Goal: Task Accomplishment & Management: Complete application form

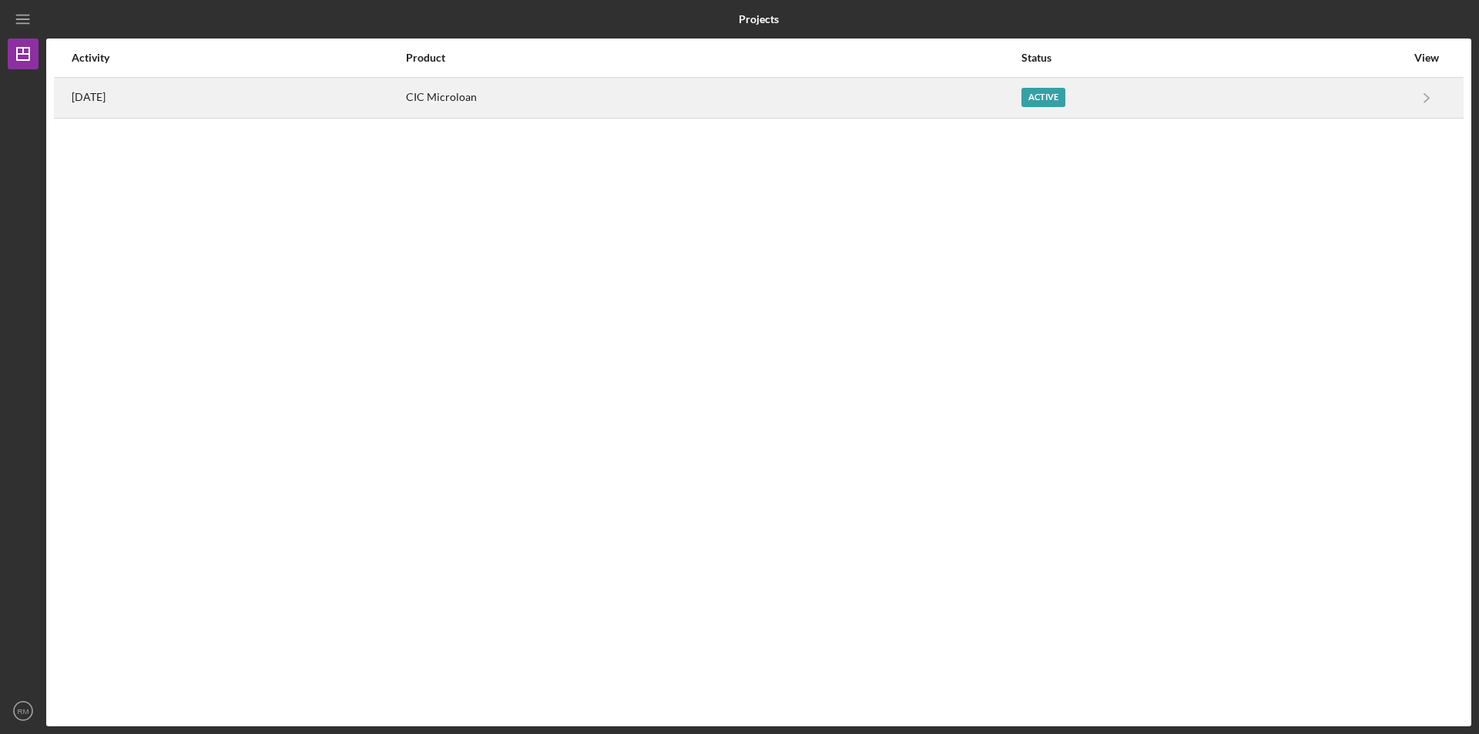
click at [1191, 112] on div "Active" at bounding box center [1214, 98] width 385 height 39
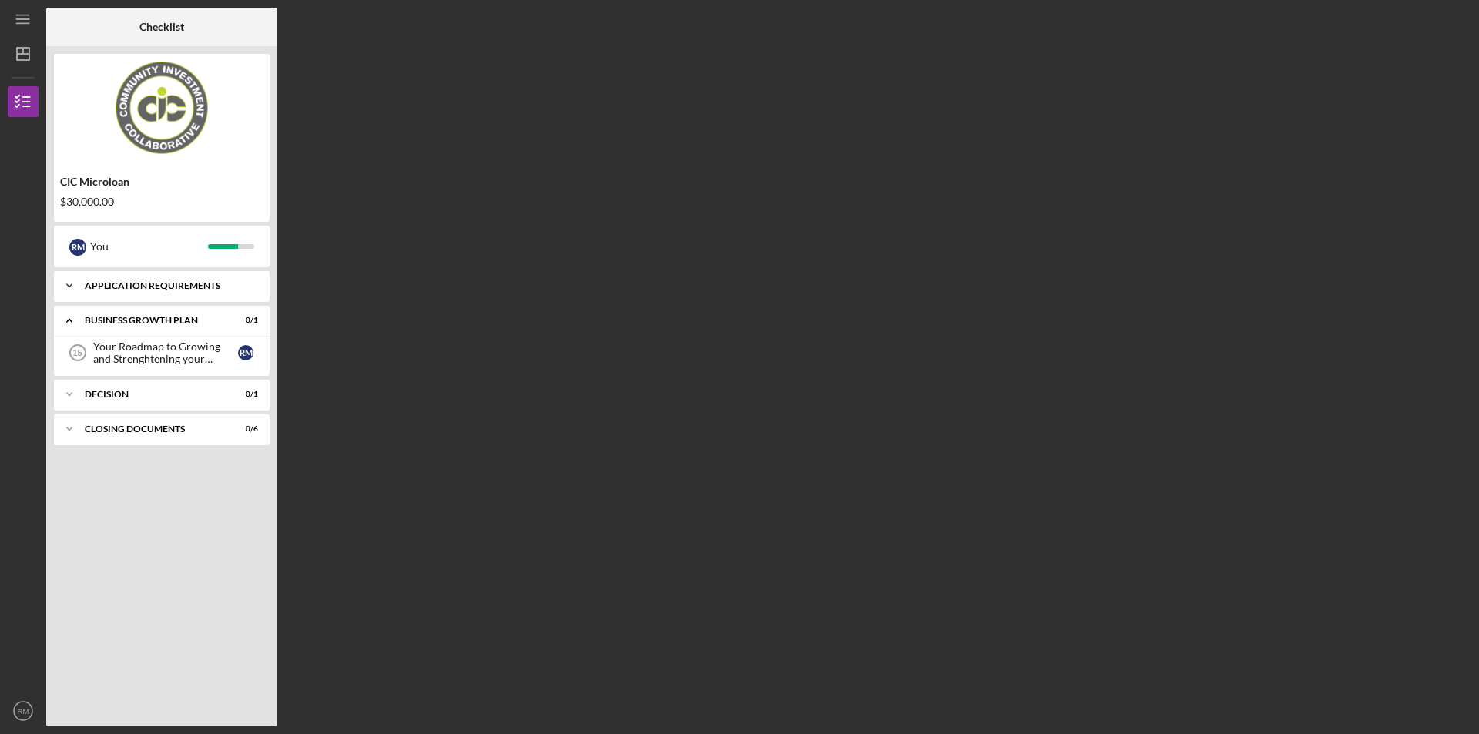
click at [241, 277] on div "Icon/Expander APPLICATION REQUIREMENTS 15 / 15" at bounding box center [162, 285] width 216 height 31
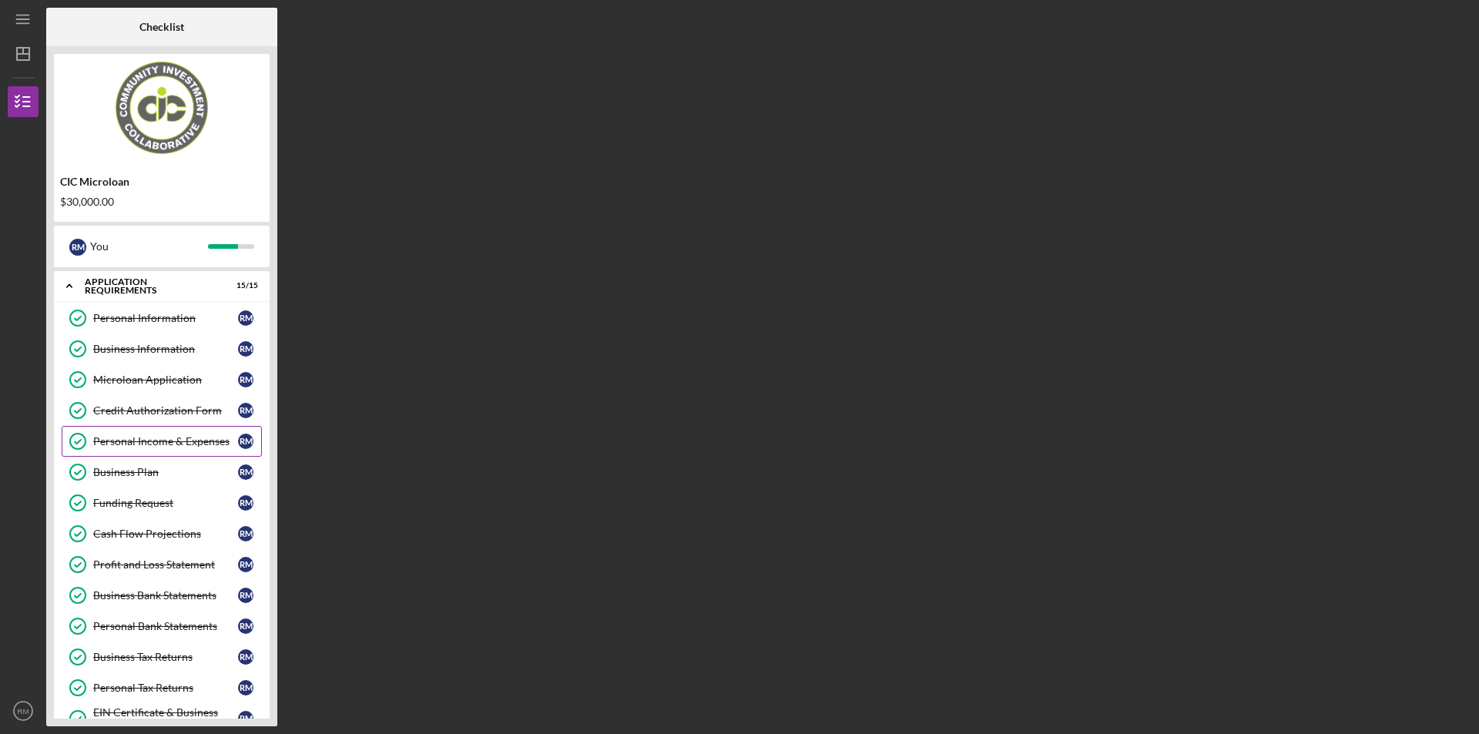
click at [176, 443] on div "Personal Income & Expenses" at bounding box center [165, 441] width 145 height 12
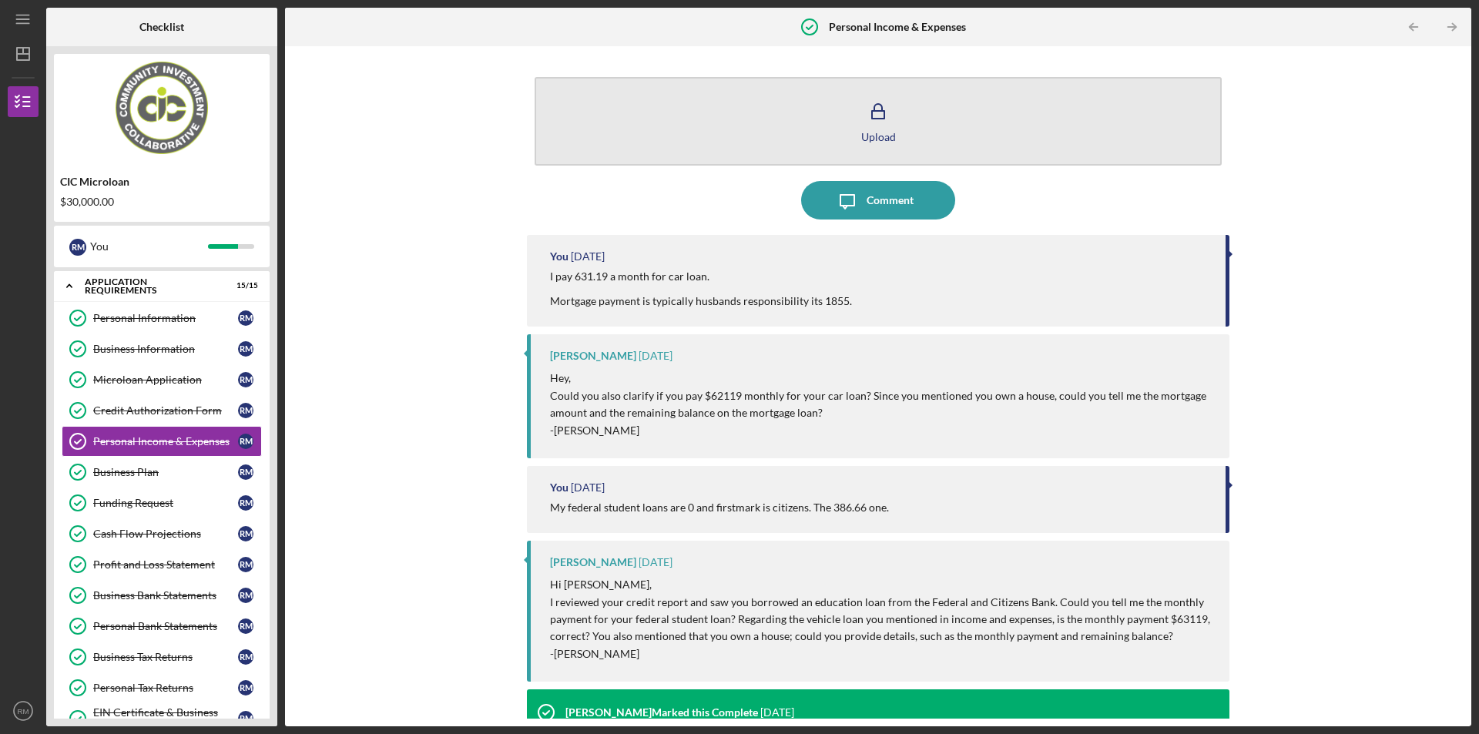
click at [904, 115] on button "Upload" at bounding box center [878, 121] width 687 height 89
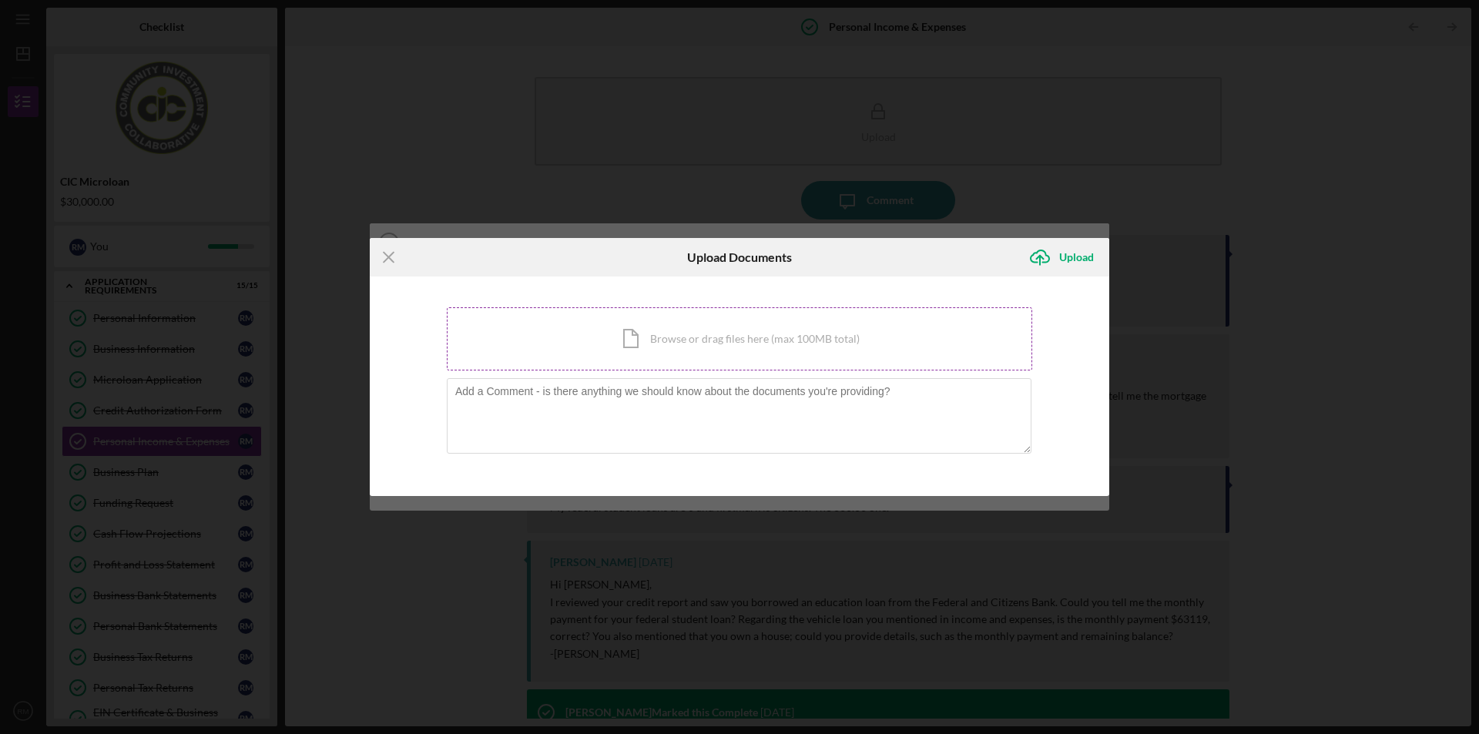
click at [774, 334] on div "Icon/Document Browse or drag files here (max 100MB total) Tap to choose files o…" at bounding box center [740, 338] width 586 height 63
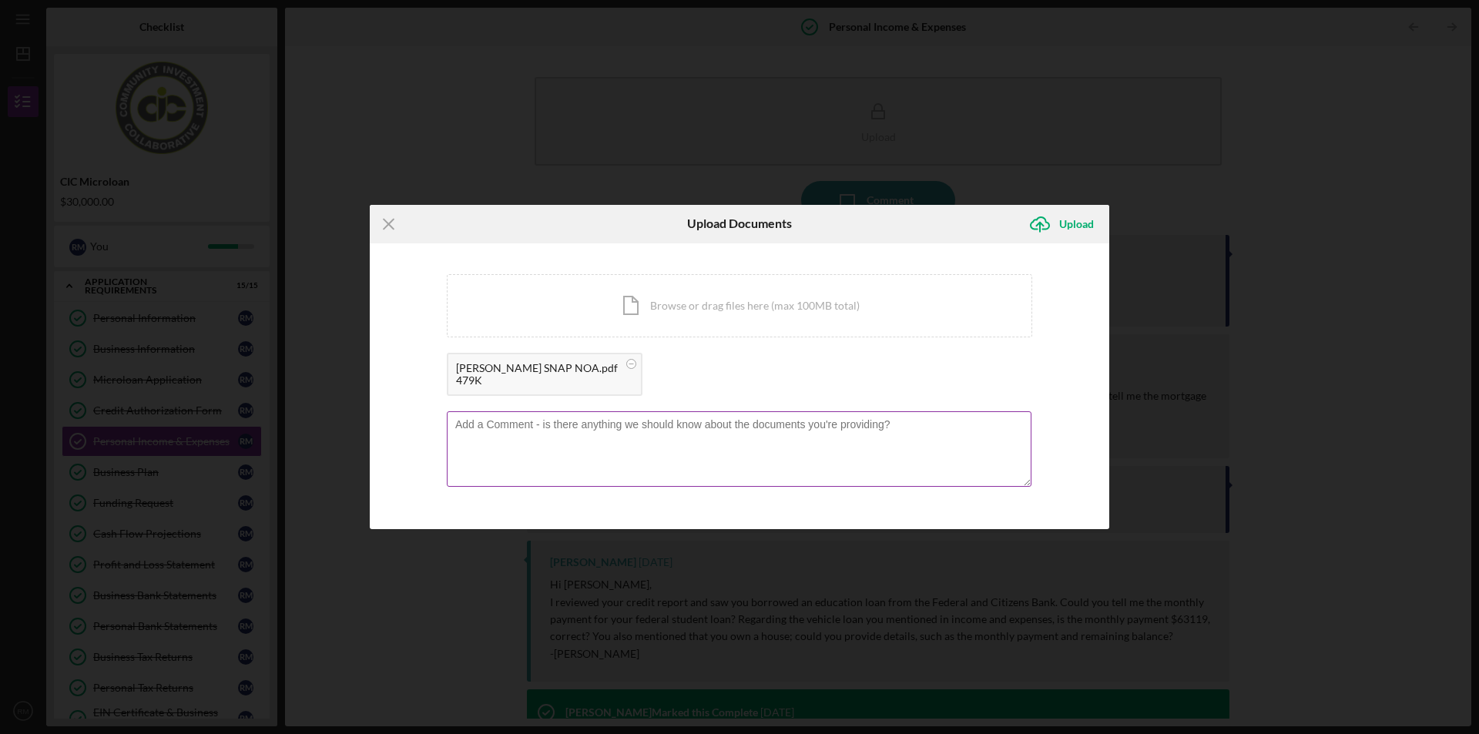
click at [670, 455] on textarea at bounding box center [739, 449] width 585 height 76
type textarea "Let me know if this works! Thanks!"
click at [1040, 231] on line "submit" at bounding box center [1040, 226] width 0 height 9
